Goal: Register for event/course

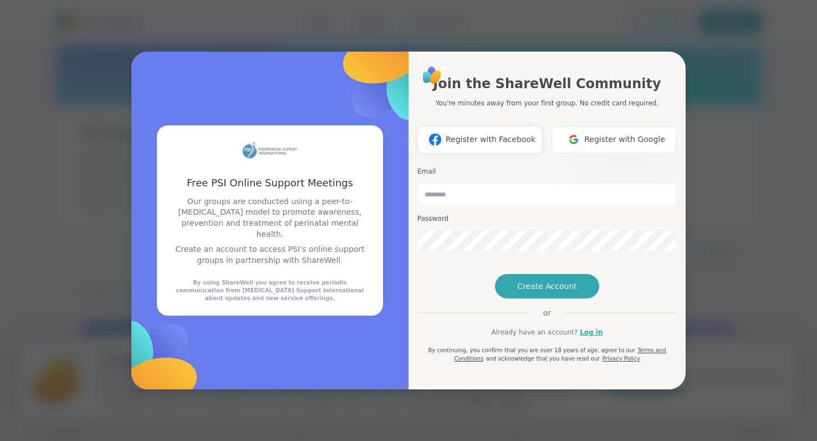
click at [631, 126] on button "Register with Google" at bounding box center [613, 140] width 125 height 28
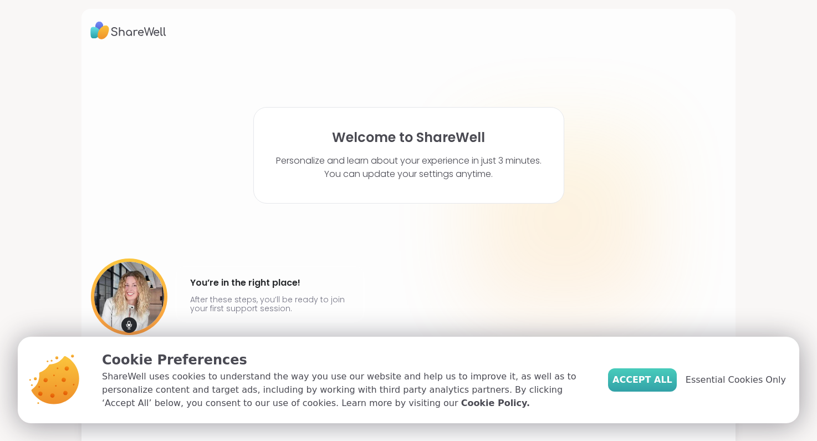
click at [646, 381] on span "Accept All" at bounding box center [642, 379] width 60 height 13
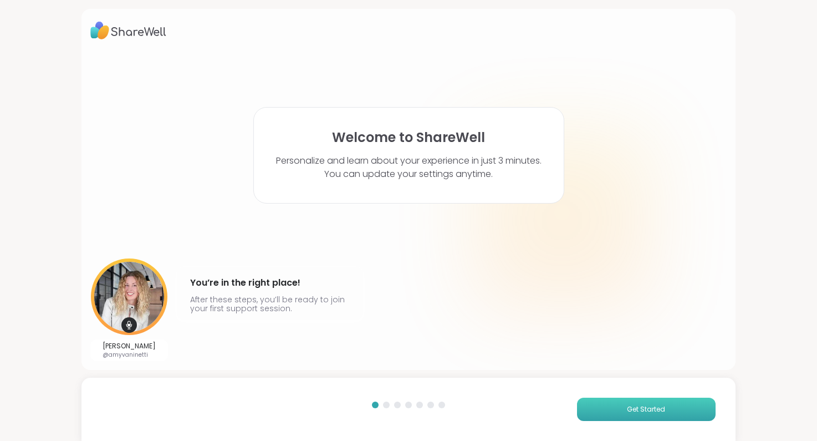
click at [601, 403] on button "Get Started" at bounding box center [646, 408] width 139 height 23
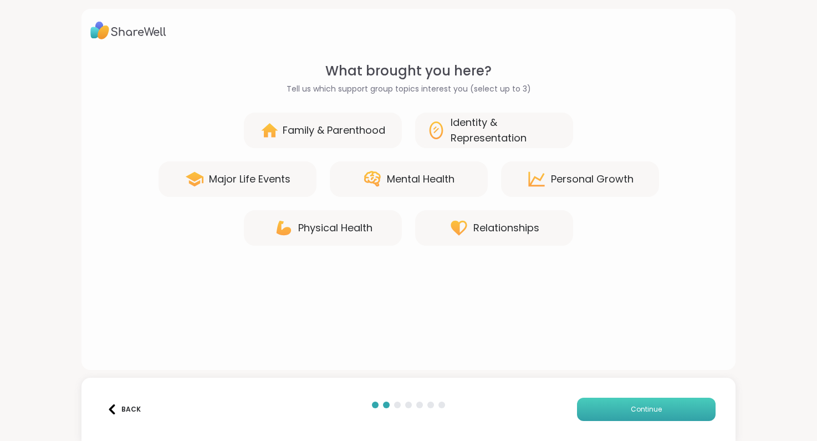
click at [601, 402] on button "Continue" at bounding box center [646, 408] width 139 height 23
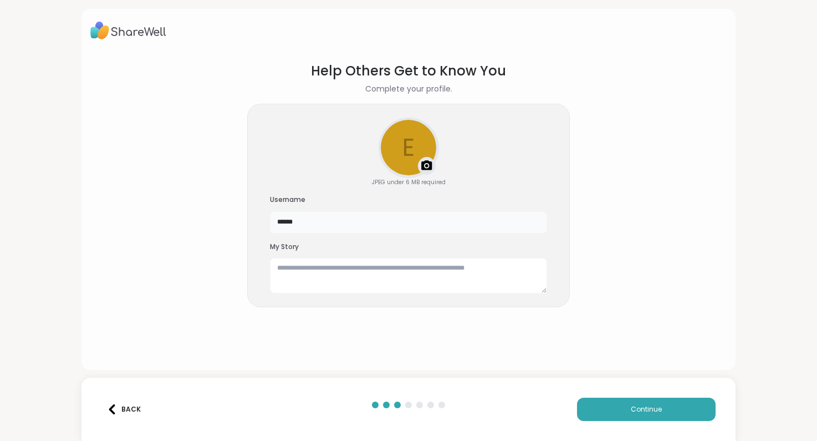
click at [309, 223] on input "******" at bounding box center [408, 222] width 277 height 22
click at [603, 398] on button "Continue" at bounding box center [646, 408] width 139 height 23
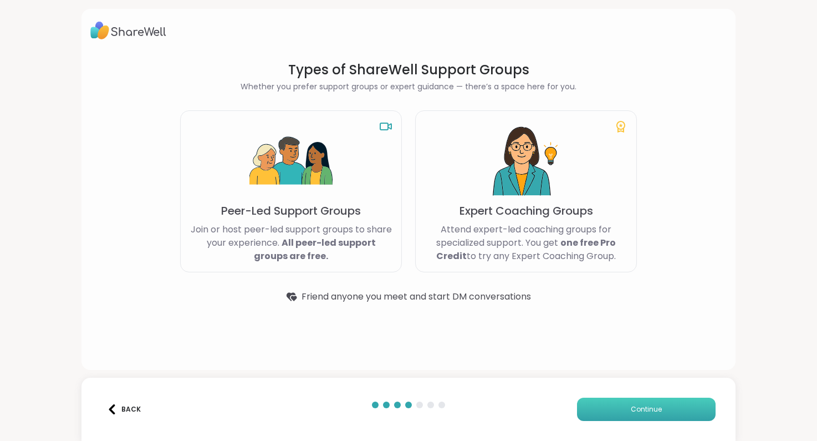
click at [606, 402] on button "Continue" at bounding box center [646, 408] width 139 height 23
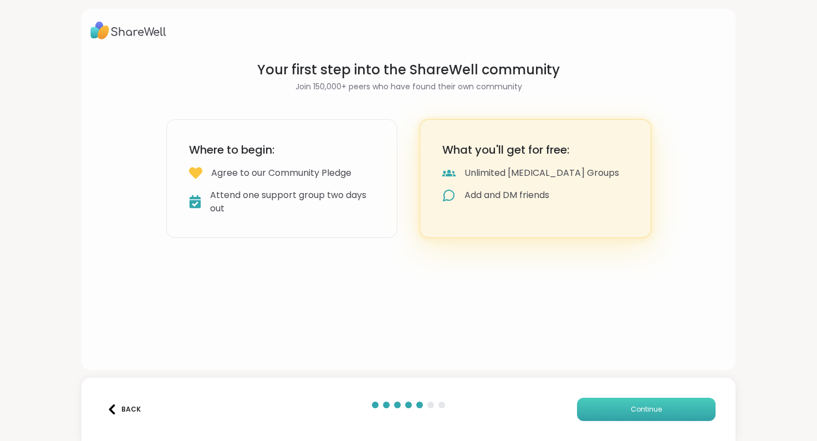
click at [606, 402] on button "Continue" at bounding box center [646, 408] width 139 height 23
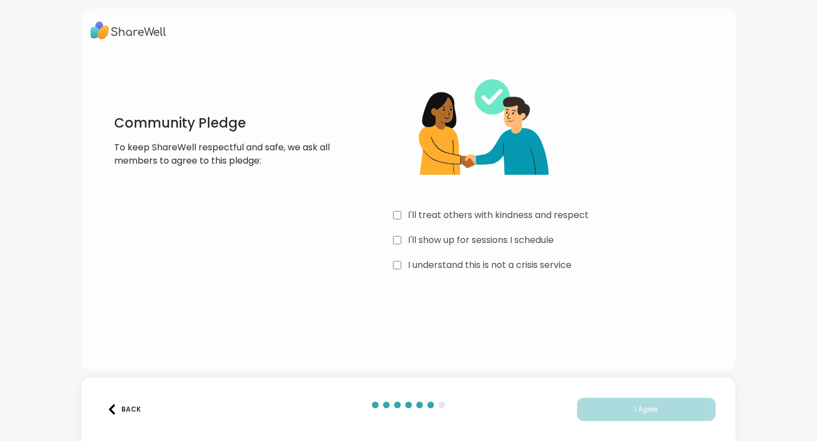
click at [489, 216] on label "I'll treat others with kindness and respect" at bounding box center [498, 214] width 181 height 13
click at [487, 246] on label "I'll show up for sessions I schedule" at bounding box center [481, 239] width 146 height 13
click at [495, 268] on label "I understand this is not a crisis service" at bounding box center [489, 264] width 163 height 13
click at [622, 406] on button "I Agree" at bounding box center [646, 408] width 139 height 23
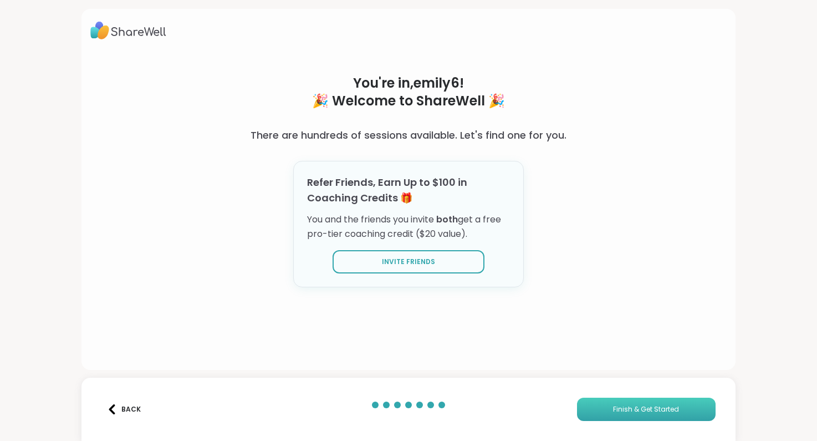
click at [622, 406] on span "Finish & Get Started" at bounding box center [646, 409] width 66 height 10
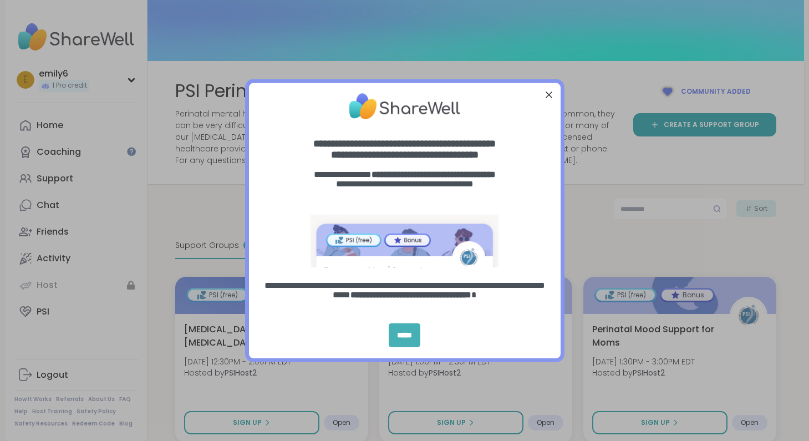
click at [407, 341] on div "*****" at bounding box center [405, 335] width 32 height 24
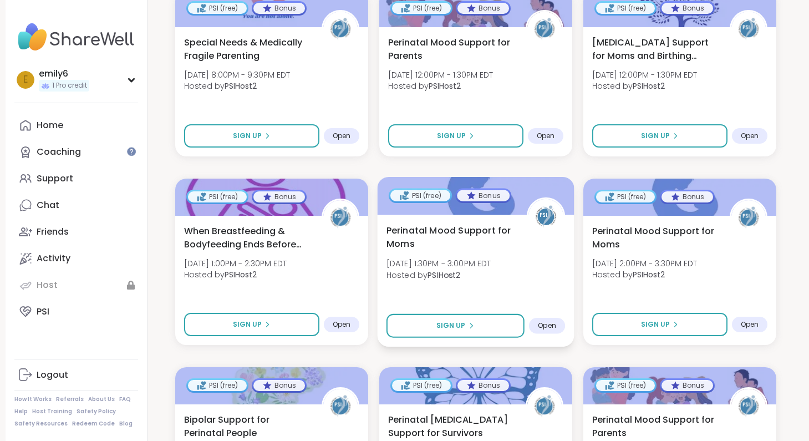
scroll to position [908, 0]
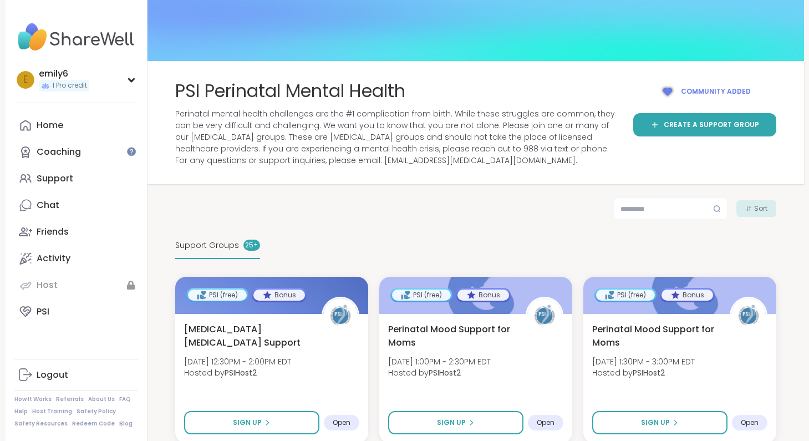
scroll to position [77, 0]
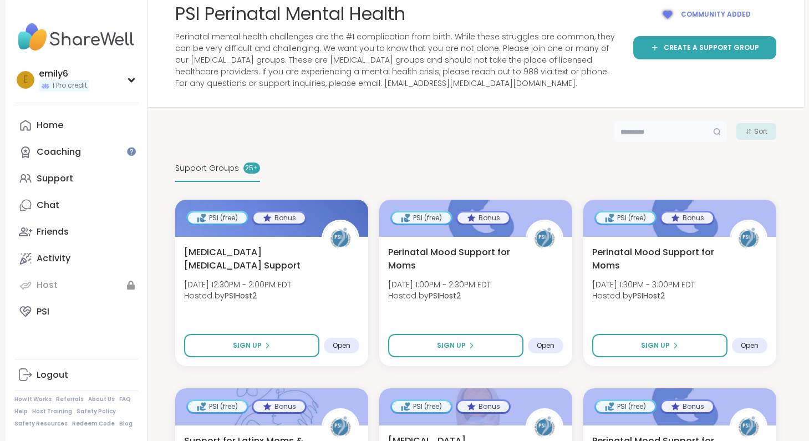
click at [658, 140] on input "text" at bounding box center [670, 131] width 114 height 22
type input "**********"
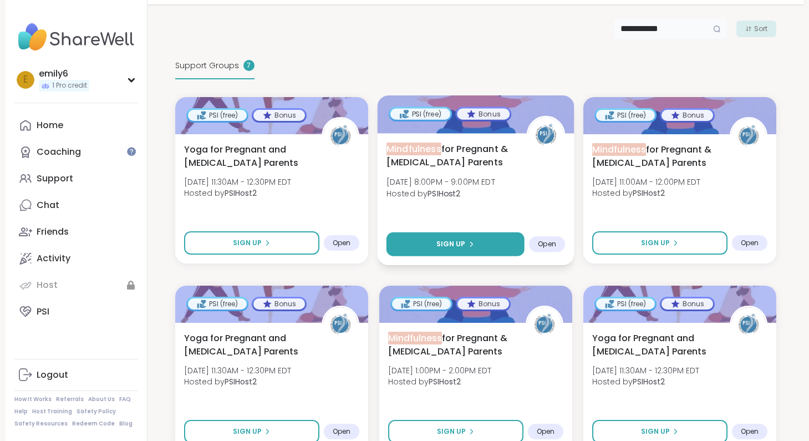
scroll to position [157, 0]
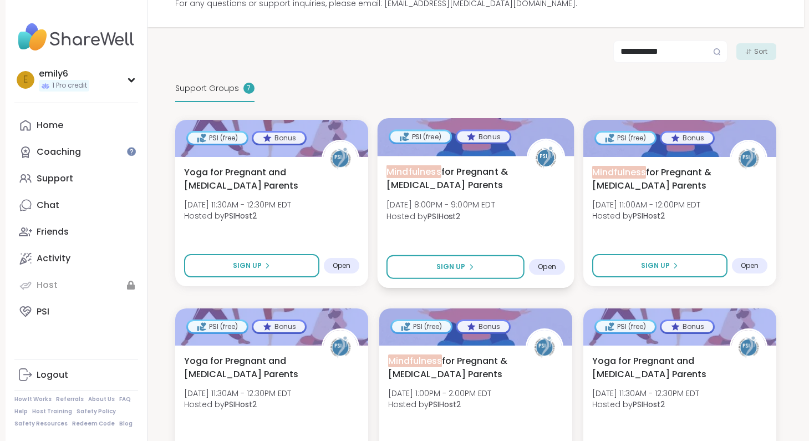
click at [472, 164] on div "Mindfulness for Pregnant & Postpartum Parents Wed, Sep 24 | 8:00PM - 9:00PM EDT…" at bounding box center [475, 222] width 197 height 132
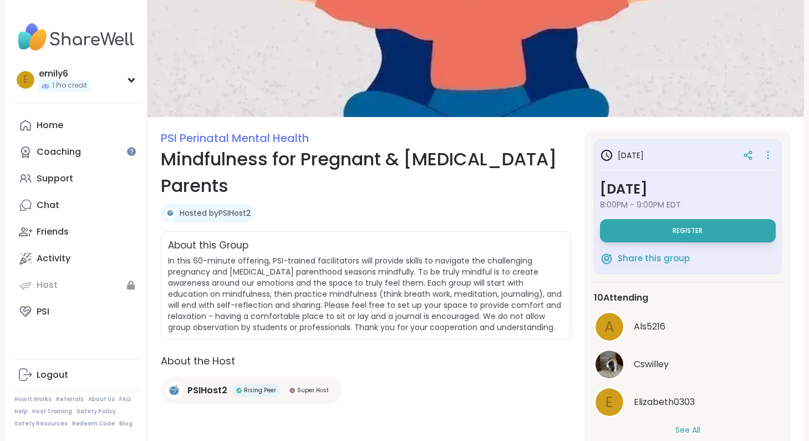
scroll to position [72, 0]
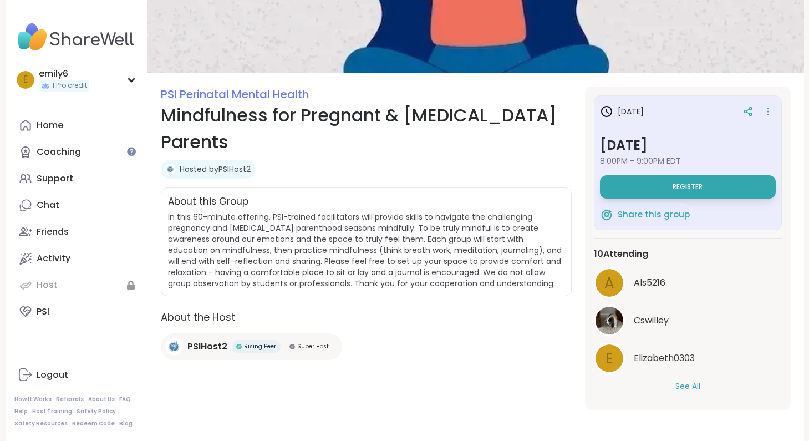
click at [691, 385] on button "See All" at bounding box center [687, 386] width 25 height 12
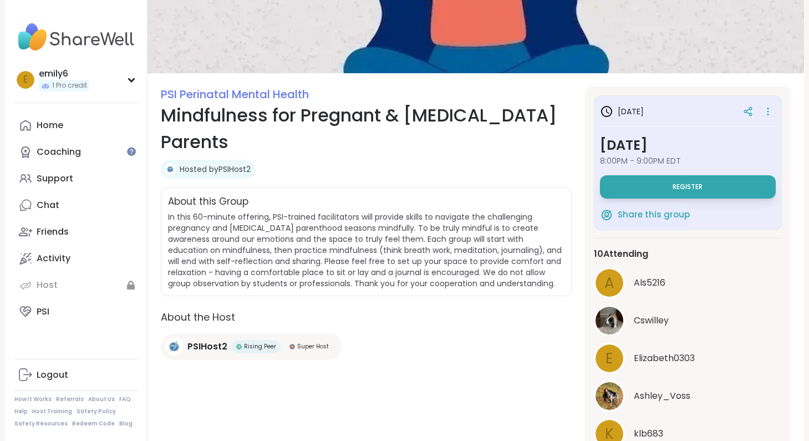
scroll to position [0, 0]
